Goal: Task Accomplishment & Management: Complete application form

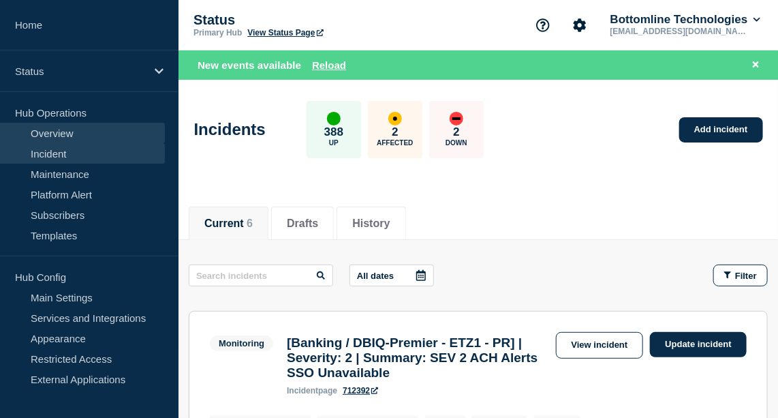
click at [60, 134] on link "Overview" at bounding box center [82, 133] width 165 height 20
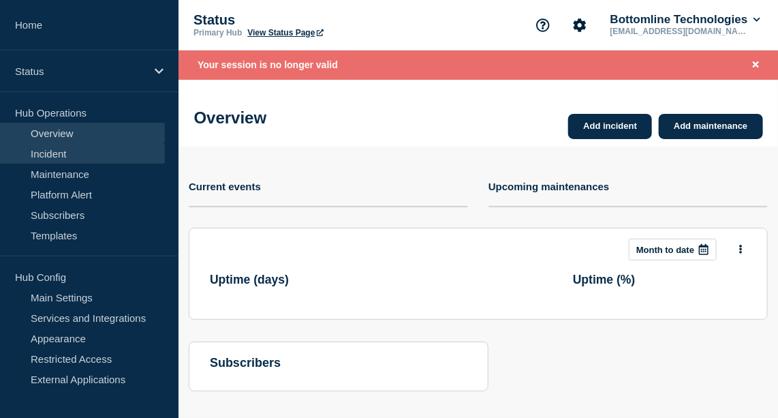
click at [59, 152] on link "Incident" at bounding box center [82, 153] width 165 height 20
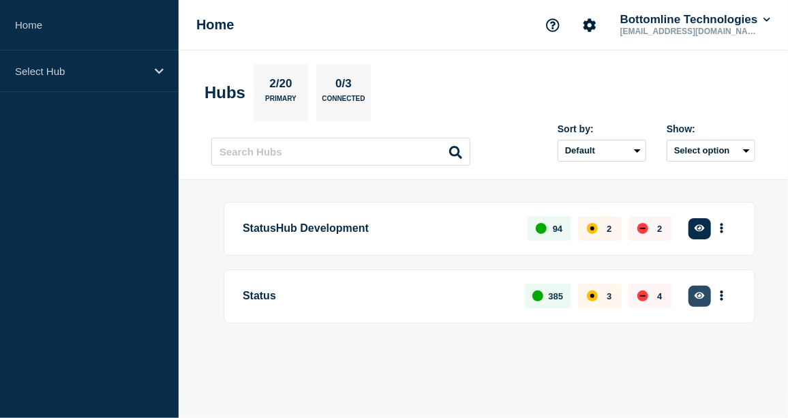
click at [703, 294] on icon "button" at bounding box center [699, 295] width 10 height 7
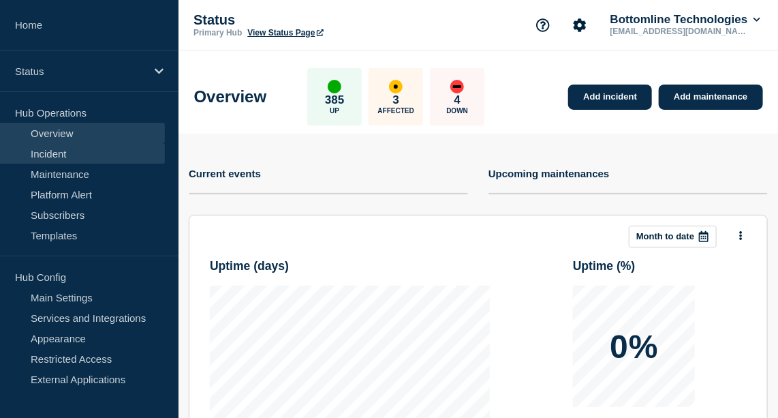
click at [46, 155] on link "Incident" at bounding box center [82, 153] width 165 height 20
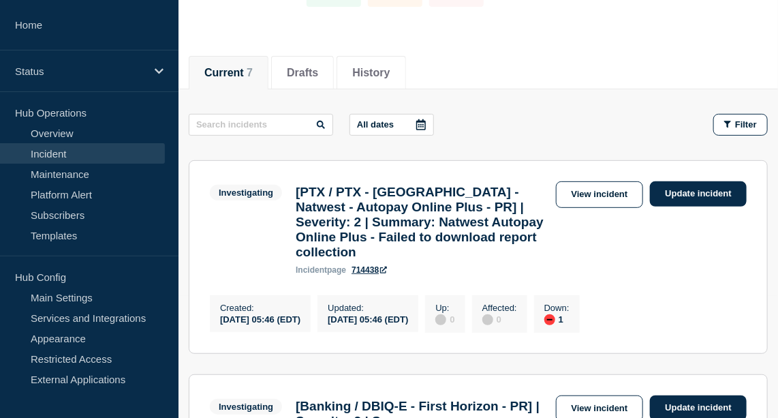
scroll to position [127, 0]
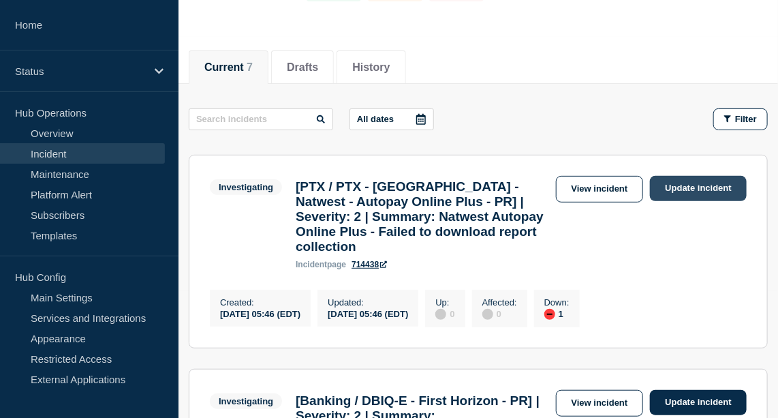
click at [713, 182] on link "Update incident" at bounding box center [698, 188] width 97 height 25
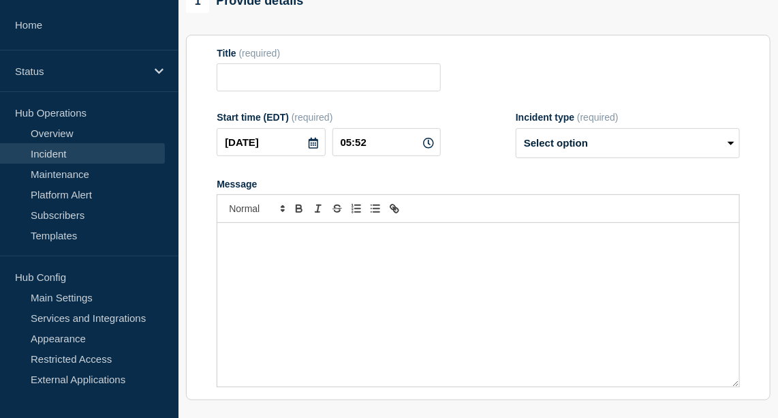
type input "[PTX / PTX - UK - Natwest - Autopay Online Plus - PR] | Severity: 2 | Summary: …"
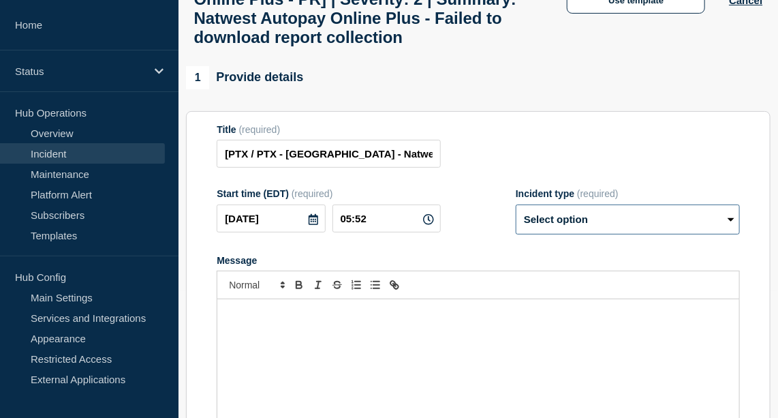
click at [626, 234] on select "Select option Investigating Identified Monitoring Resolved" at bounding box center [628, 219] width 224 height 30
click at [604, 151] on div "Title (required) [PTX / PTX - UK - Natwest - Autopay Online Plus - PR] | Severi…" at bounding box center [478, 146] width 523 height 44
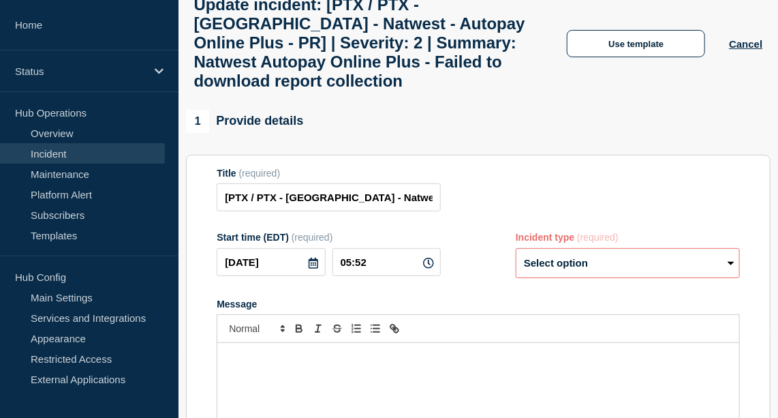
scroll to position [82, 0]
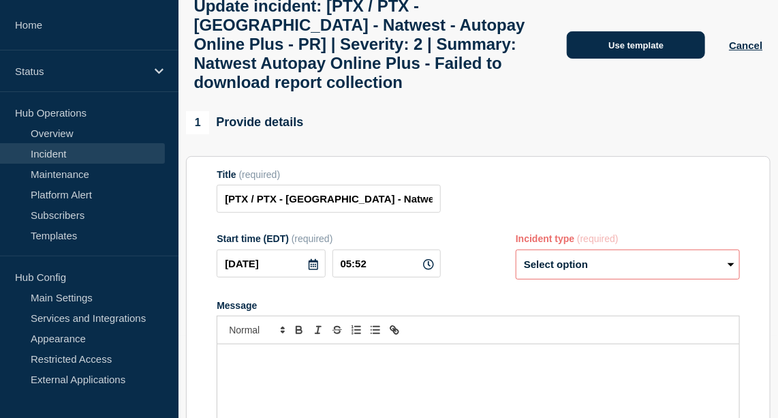
click at [630, 57] on button "Use template" at bounding box center [636, 44] width 138 height 27
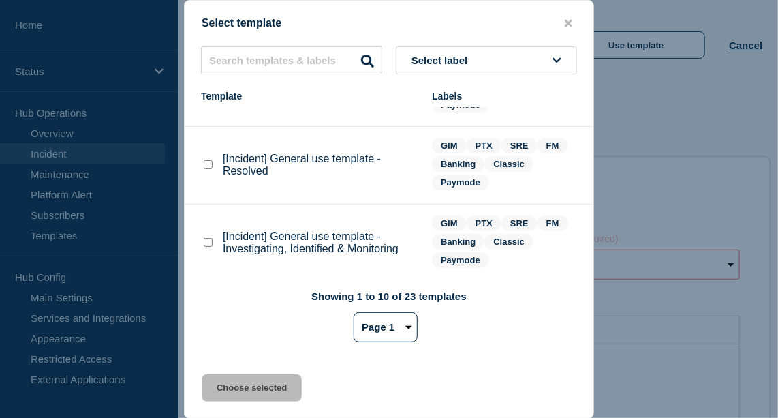
scroll to position [146, 0]
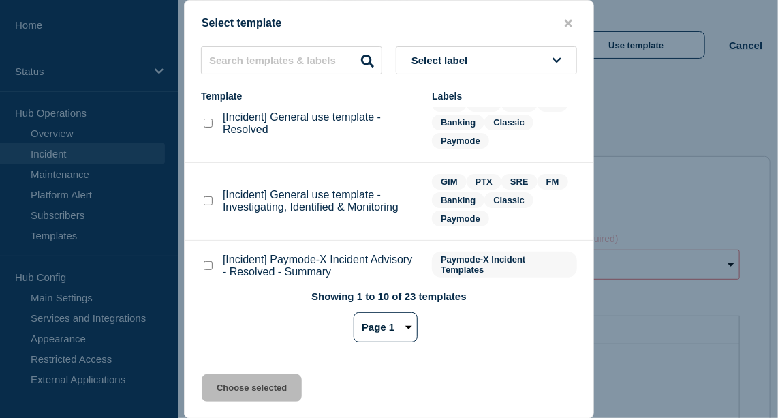
click at [205, 200] on checkbox"] "[Incident] General use template - Investigating, Identified & Monitoring checkb…" at bounding box center [208, 200] width 9 height 9
checkbox checkbox"] "true"
click at [280, 381] on button "Choose selected" at bounding box center [252, 387] width 100 height 27
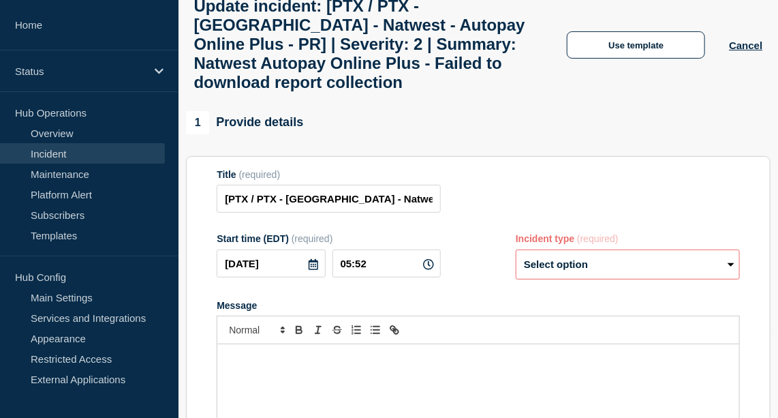
select select "investigating"
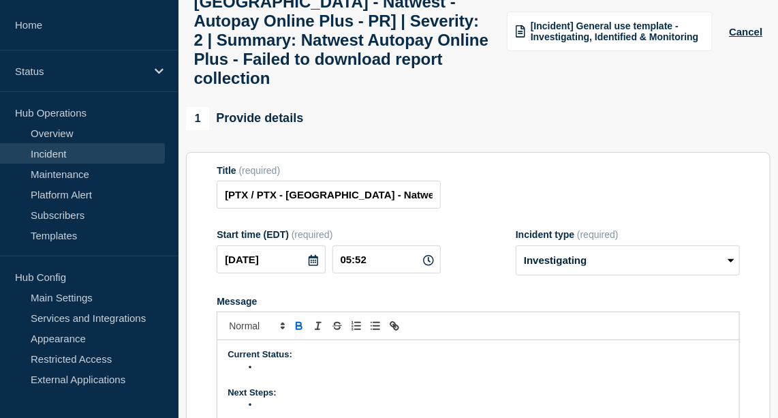
scroll to position [223, 0]
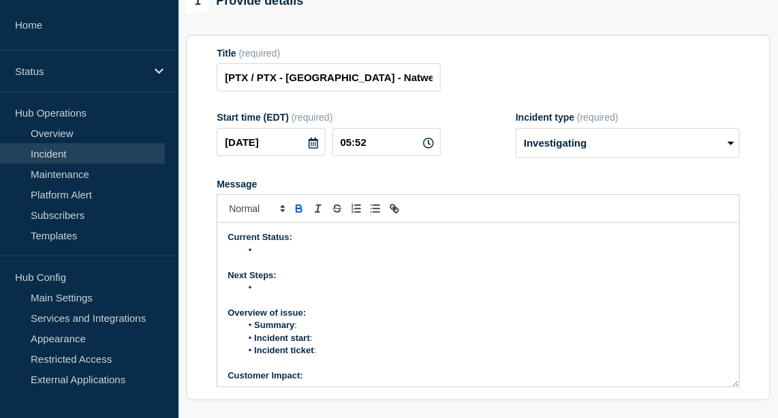
click at [272, 256] on li "Message" at bounding box center [485, 250] width 488 height 12
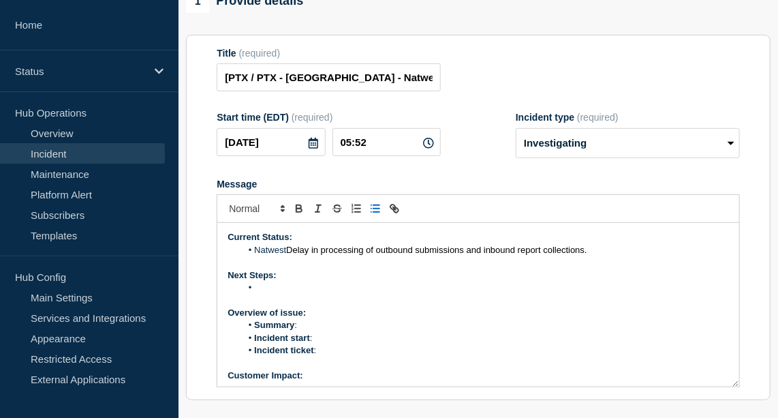
click at [289, 255] on span "Delay in processing of outbound submissions and inbound report collections." at bounding box center [436, 250] width 301 height 10
click at [372, 255] on span "Delay in processing of outbound submissions and inbound report collections." at bounding box center [498, 250] width 301 height 10
click at [384, 255] on span "in processing of outbound submissions and inbound report collections." at bounding box center [509, 250] width 276 height 10
click at [538, 255] on span "processing of outbound submissions and inbound report collections." at bounding box center [504, 250] width 266 height 10
click at [529, 255] on span "processing of inbound report collections." at bounding box center [450, 250] width 159 height 10
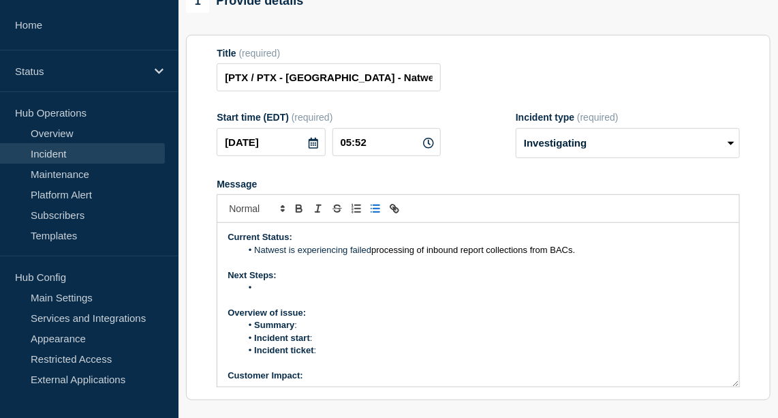
click at [277, 294] on li "Message" at bounding box center [485, 287] width 488 height 12
click at [318, 331] on li "Summary :" at bounding box center [485, 325] width 488 height 12
click at [331, 344] on li "Incident start :" at bounding box center [485, 338] width 488 height 12
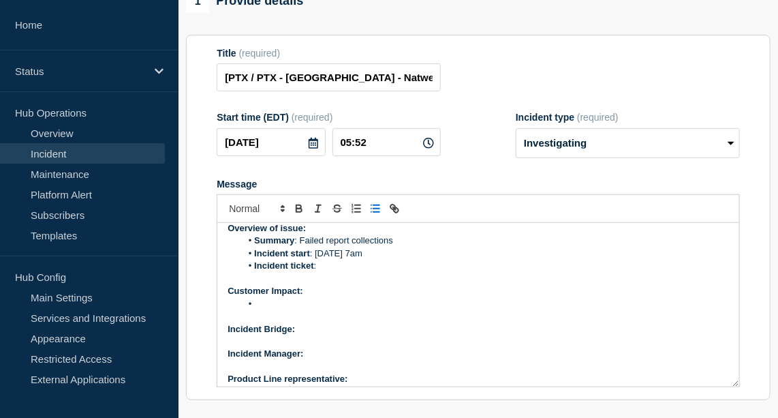
scroll to position [85, 0]
click at [316, 309] on li "Message" at bounding box center [485, 303] width 488 height 12
click at [334, 335] on p "Incident Bridge:" at bounding box center [478, 328] width 501 height 12
click at [296, 208] on icon "Toggle bold text" at bounding box center [298, 206] width 5 height 3
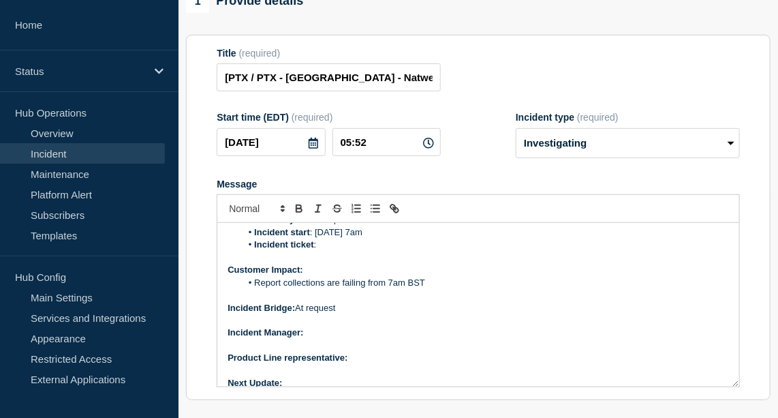
scroll to position [105, 0]
click at [326, 339] on p "Incident Manager:" at bounding box center [478, 333] width 501 height 12
drag, startPoint x: 375, startPoint y: 354, endPoint x: 305, endPoint y: 355, distance: 70.2
click at [305, 339] on p "Incident Manager: Yinka Majolagbe" at bounding box center [478, 333] width 501 height 12
click at [298, 215] on icon "Toggle bold text" at bounding box center [299, 208] width 12 height 12
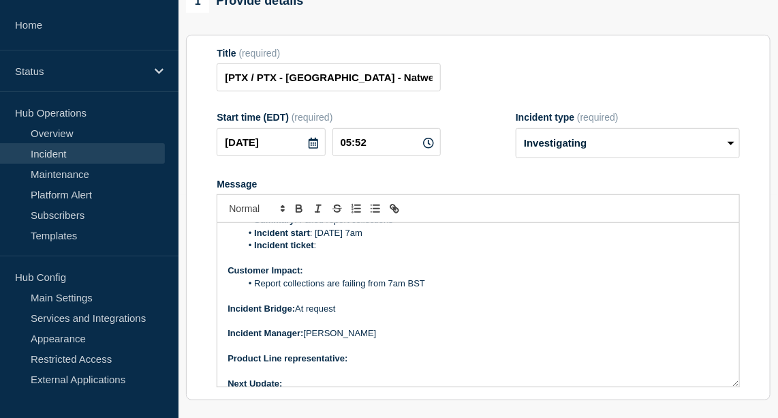
scroll to position [117, 0]
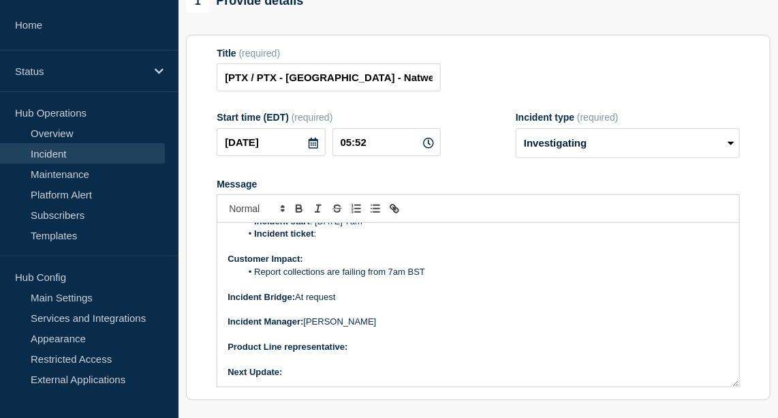
click at [349, 341] on p "Message" at bounding box center [478, 334] width 501 height 12
click at [357, 353] on p "Product Line representative:" at bounding box center [478, 347] width 501 height 12
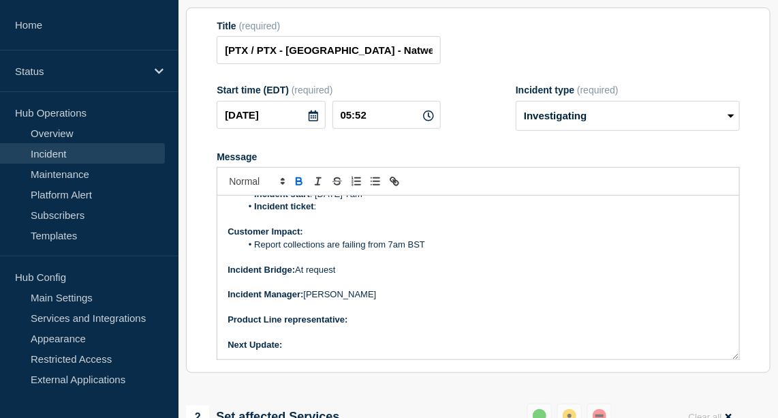
scroll to position [251, 0]
drag, startPoint x: 397, startPoint y: 341, endPoint x: 350, endPoint y: 345, distance: 47.8
click at [350, 325] on p "Product Line representative: Mark Yates" at bounding box center [478, 319] width 501 height 12
click at [299, 184] on icon "Toggle bold text" at bounding box center [298, 182] width 5 height 3
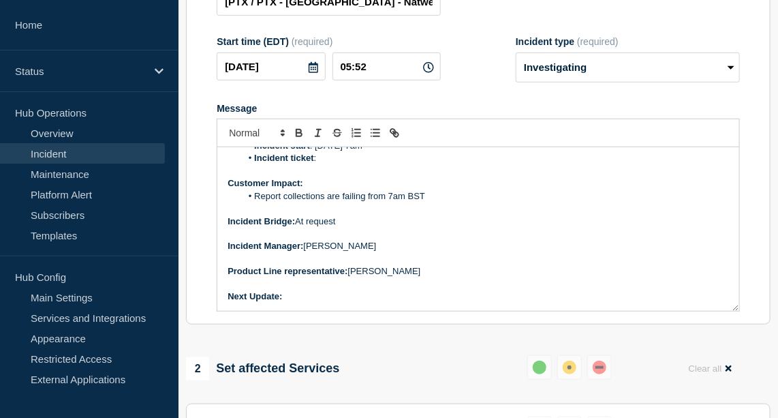
click at [304, 303] on p "Next Update:" at bounding box center [478, 296] width 501 height 12
click at [298, 136] on icon "Toggle bold text" at bounding box center [298, 134] width 5 height 3
drag, startPoint x: 364, startPoint y: 323, endPoint x: 285, endPoint y: 318, distance: 78.5
click at [285, 303] on p "Next Update: 30 mins to 1 hour" at bounding box center [478, 296] width 501 height 12
click at [303, 139] on icon "Toggle bold text" at bounding box center [299, 133] width 12 height 12
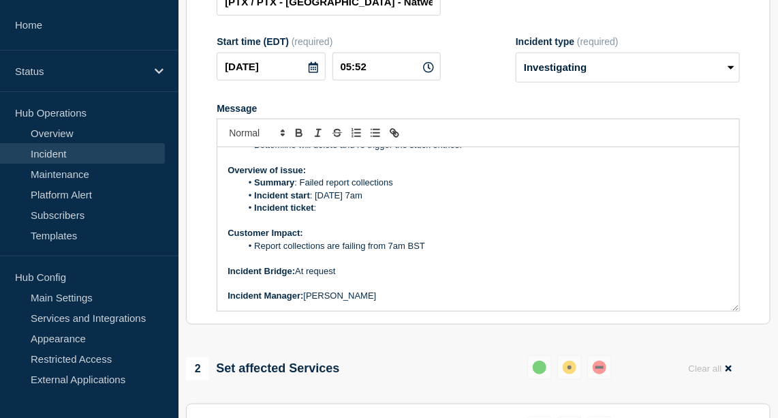
scroll to position [61, 0]
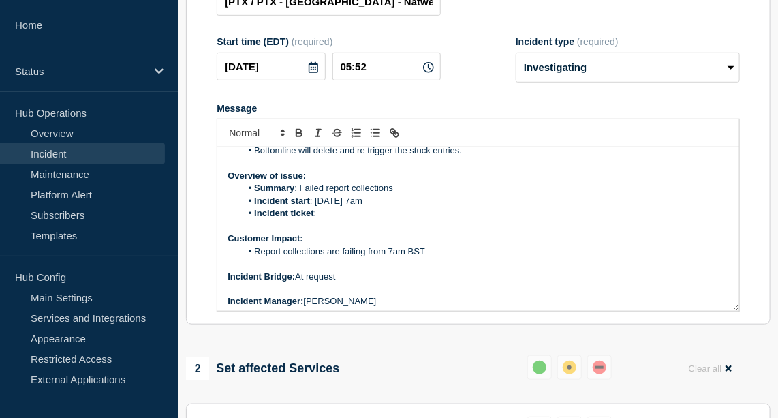
click at [343, 219] on li "Incident ticket :" at bounding box center [485, 213] width 488 height 12
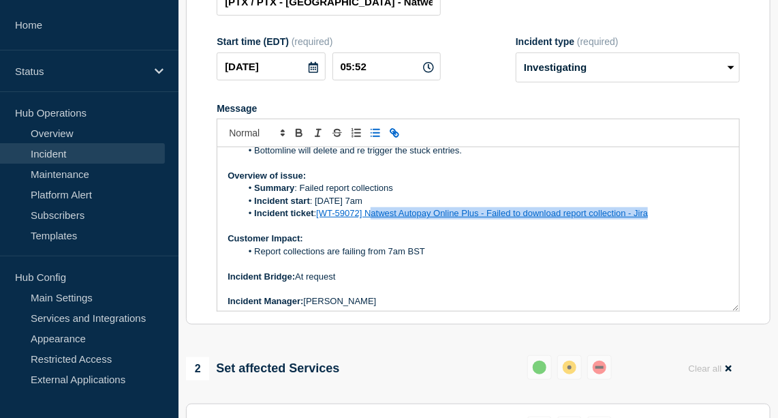
drag, startPoint x: 667, startPoint y: 242, endPoint x: 374, endPoint y: 239, distance: 293.0
click at [374, 219] on li "Incident ticket : [WT-59072] Natwest Autopay Online Plus - Failed to download r…" at bounding box center [485, 213] width 488 height 12
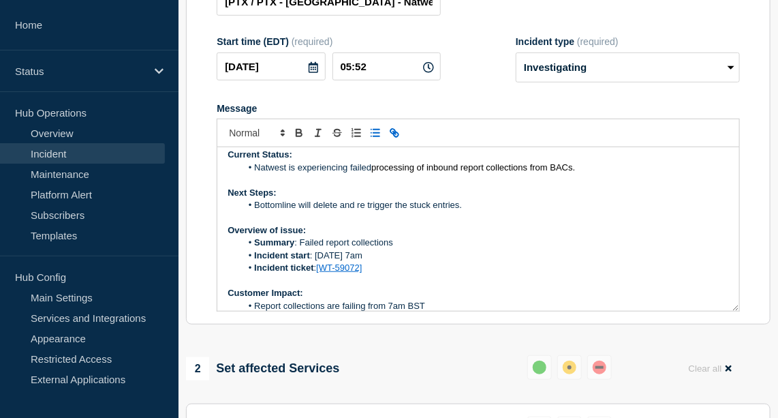
scroll to position [0, 0]
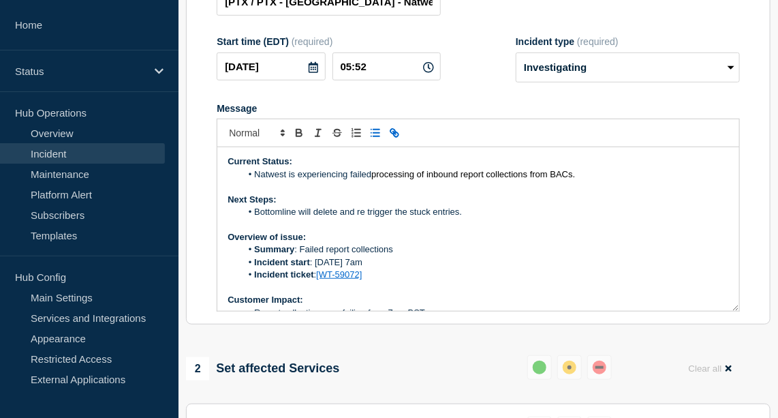
click at [286, 181] on li "Natwest is experiencing failed processing of inbound report collections from BA…" at bounding box center [485, 174] width 488 height 12
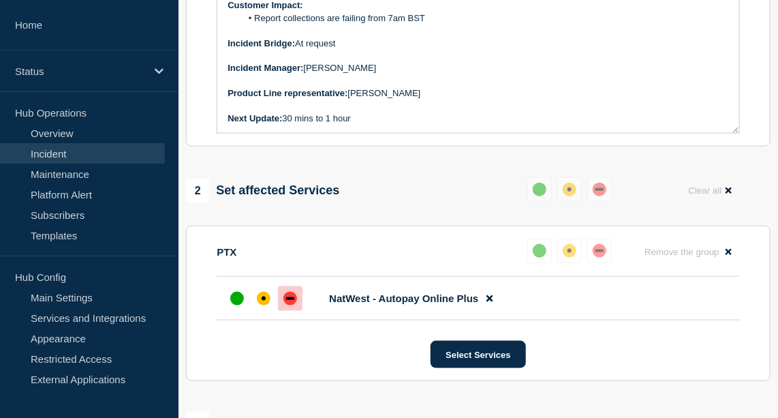
scroll to position [495, 0]
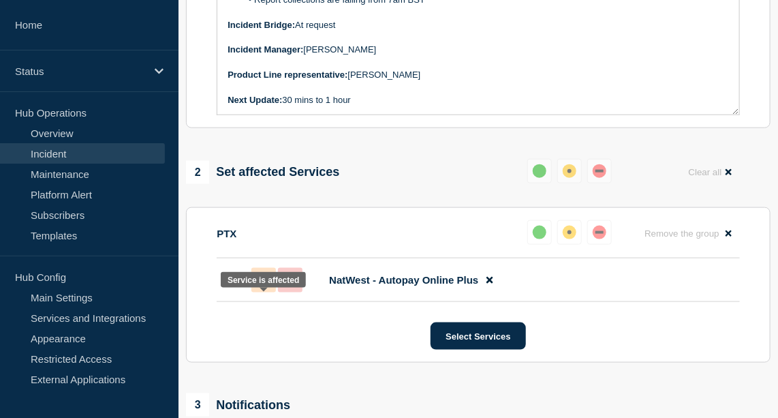
click at [267, 287] on div "affected" at bounding box center [264, 280] width 14 height 14
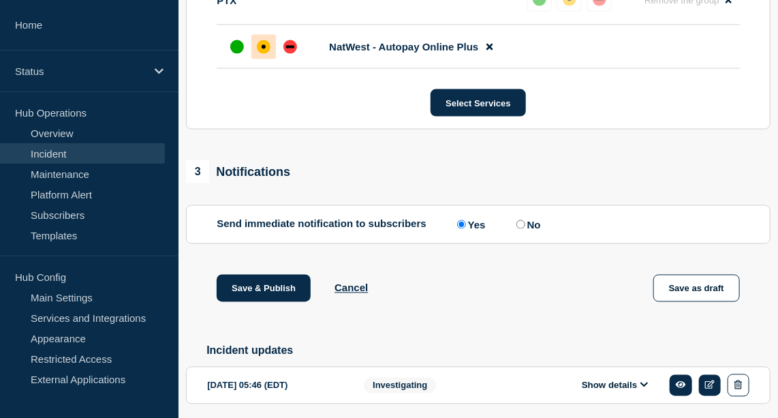
scroll to position [728, 0]
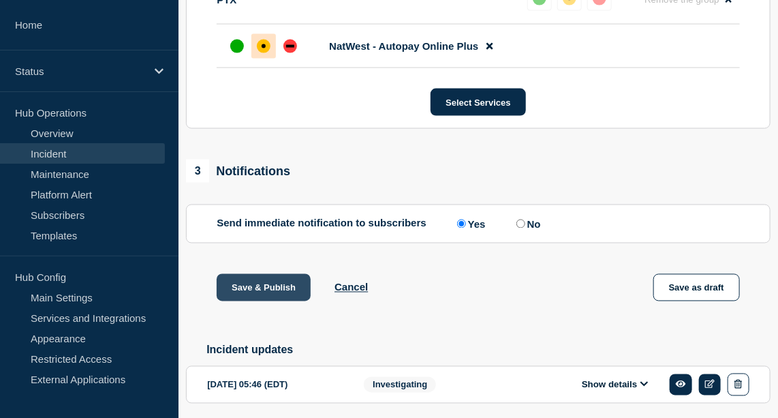
click at [249, 301] on button "Save & Publish" at bounding box center [264, 287] width 94 height 27
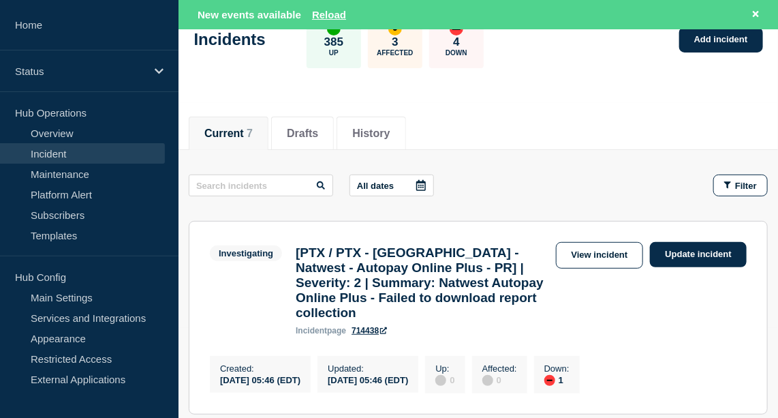
scroll to position [90, 0]
click at [587, 260] on link "View incident" at bounding box center [600, 255] width 88 height 27
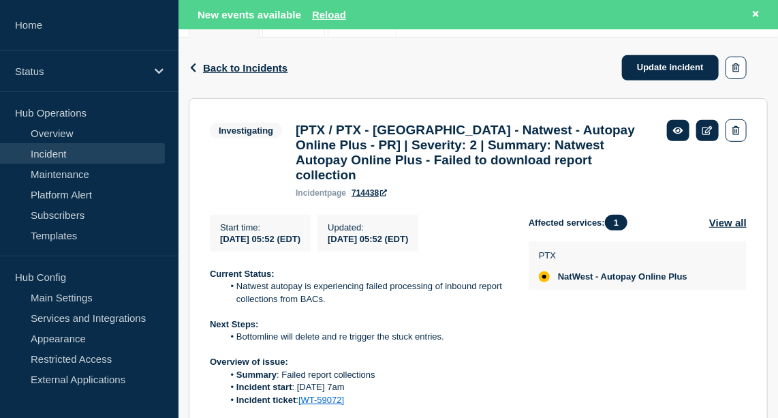
scroll to position [203, 0]
